Goal: Find specific page/section: Find specific page/section

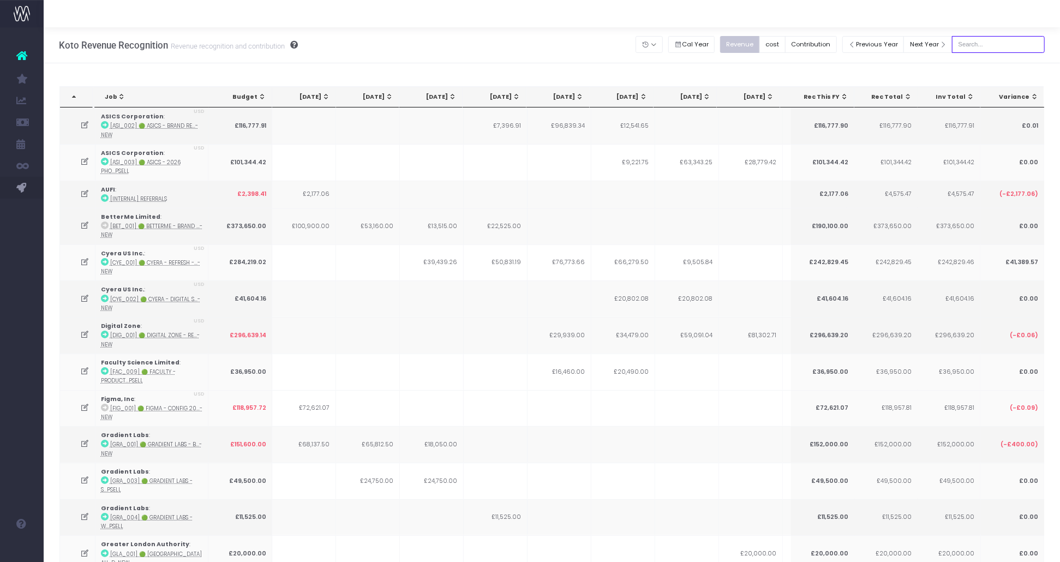
click at [996, 40] on input "text" at bounding box center [998, 44] width 93 height 17
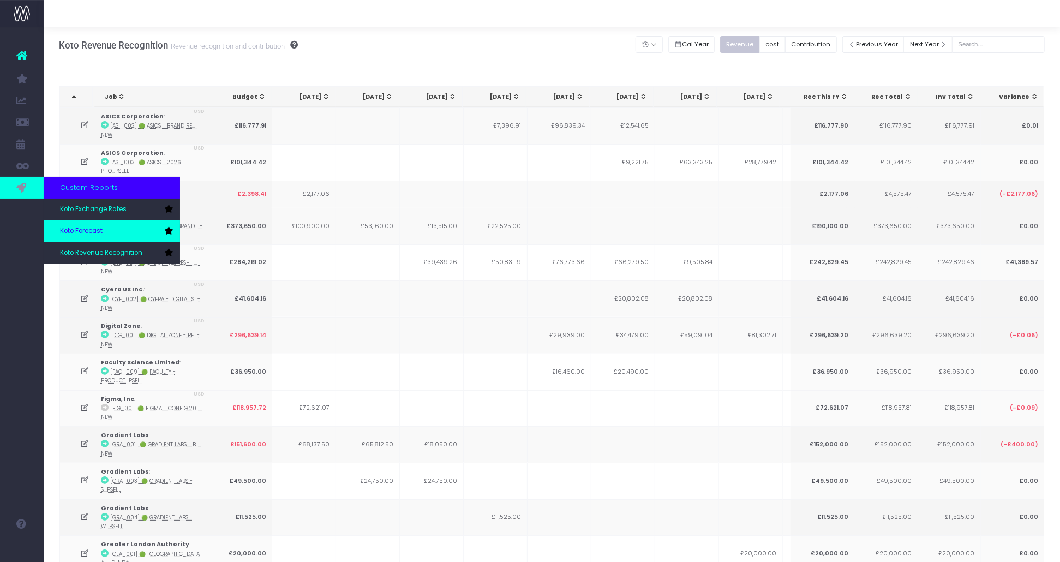
click at [83, 227] on span "Koto Forecast" at bounding box center [81, 231] width 43 height 10
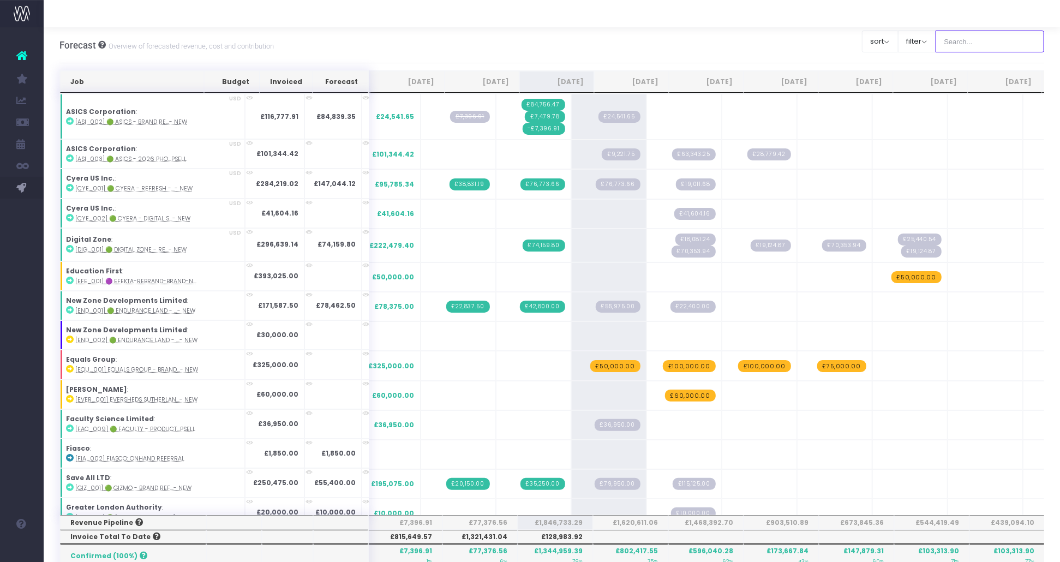
click at [995, 39] on input "text" at bounding box center [989, 42] width 109 height 22
type input "Microsoft"
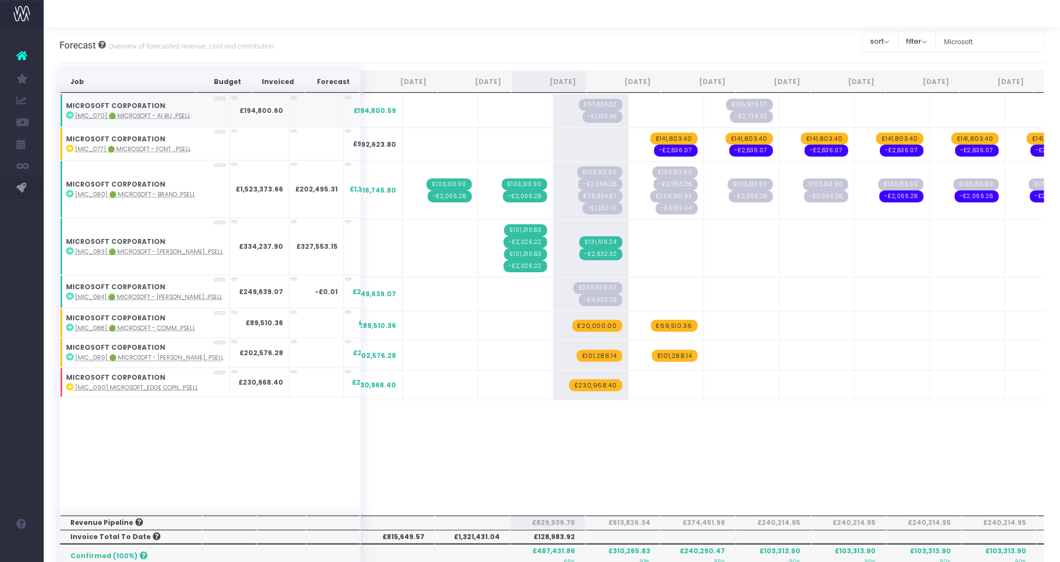
click at [177, 115] on abbr "[MIC_070] 🟢 Microsoft - AI Bu...psell" at bounding box center [132, 116] width 115 height 8
